Goal: Information Seeking & Learning: Check status

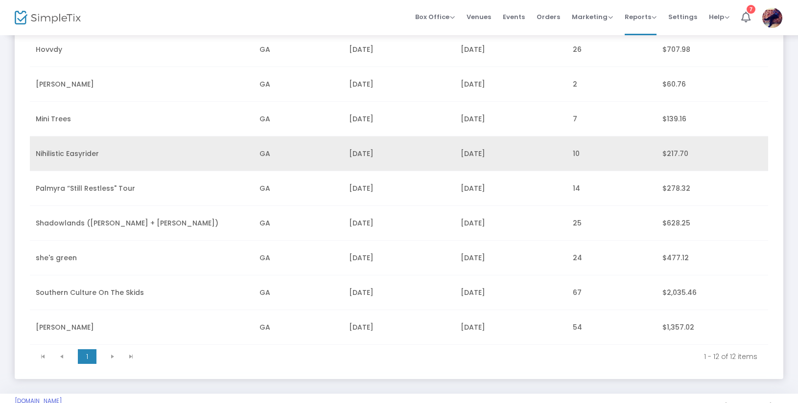
scroll to position [259, 0]
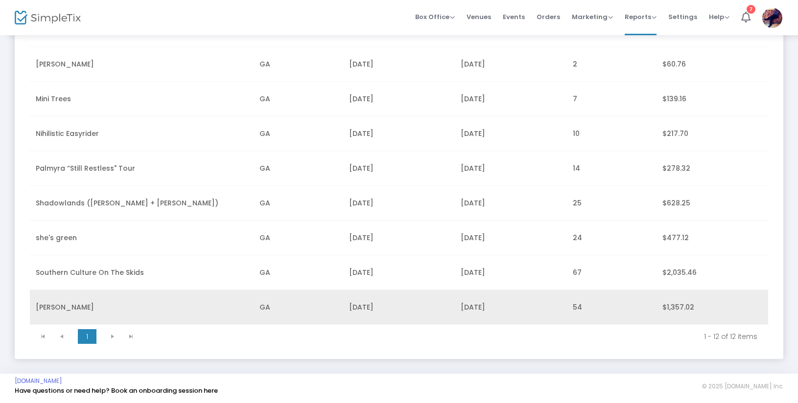
click at [71, 304] on td "[PERSON_NAME]" at bounding box center [142, 307] width 224 height 35
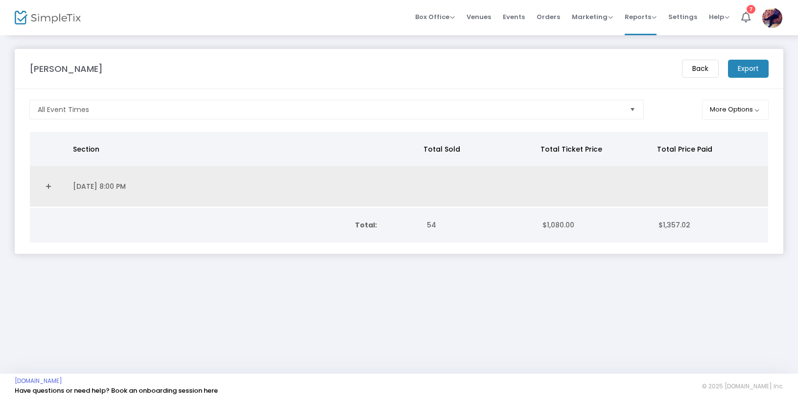
click at [54, 184] on link "Expand Details" at bounding box center [48, 187] width 25 height 16
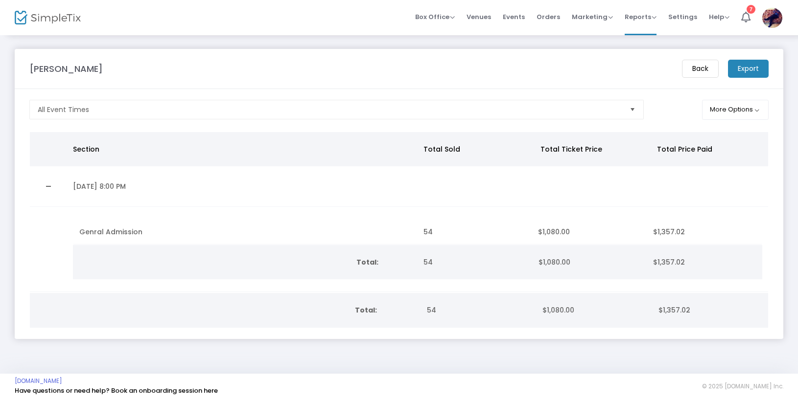
click at [57, 21] on img at bounding box center [48, 18] width 66 height 14
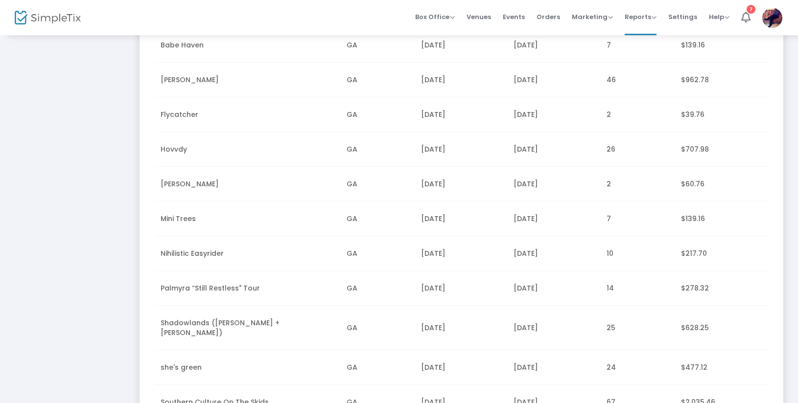
scroll to position [209, 0]
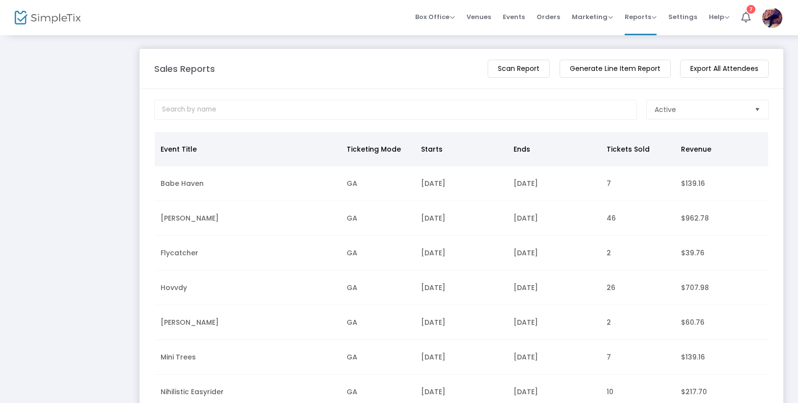
scroll to position [259, 0]
